Goal: Task Accomplishment & Management: Use online tool/utility

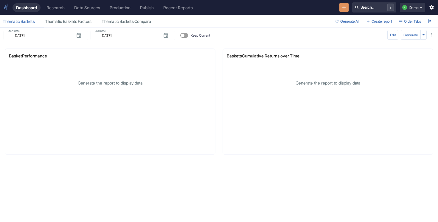
click at [345, 21] on button "Generate All" at bounding box center [347, 22] width 29 height 10
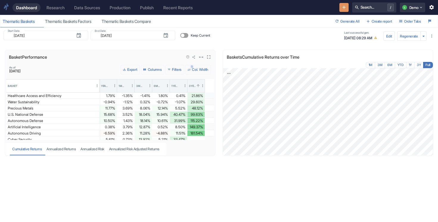
scroll to position [16, 0]
click at [32, 58] on p "Basket Performance" at bounding box center [32, 57] width 47 height 6
copy p "Basket Performance"
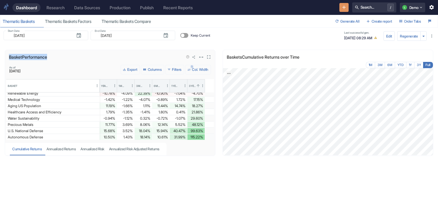
scroll to position [0, 0]
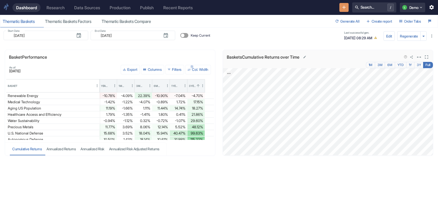
click at [242, 57] on p "Baskets Cumulative Returns over Time" at bounding box center [268, 57] width 82 height 6
copy p "Baskets Cumulative Returns over Time"
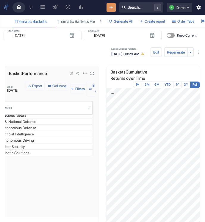
scroll to position [34, 0]
